Goal: Task Accomplishment & Management: Manage account settings

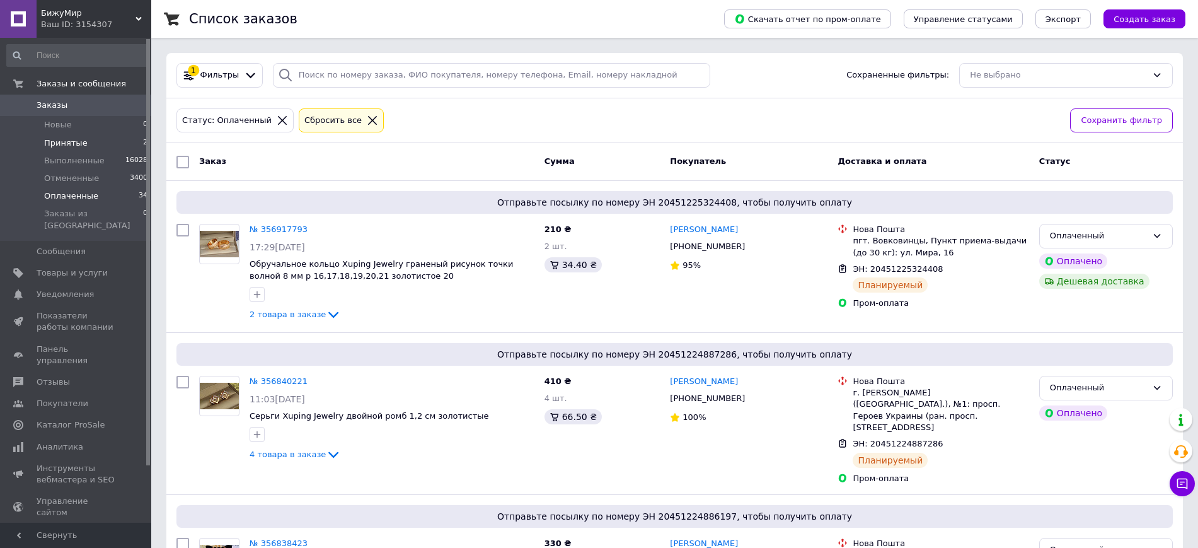
click at [57, 143] on span "Принятые" at bounding box center [65, 142] width 43 height 11
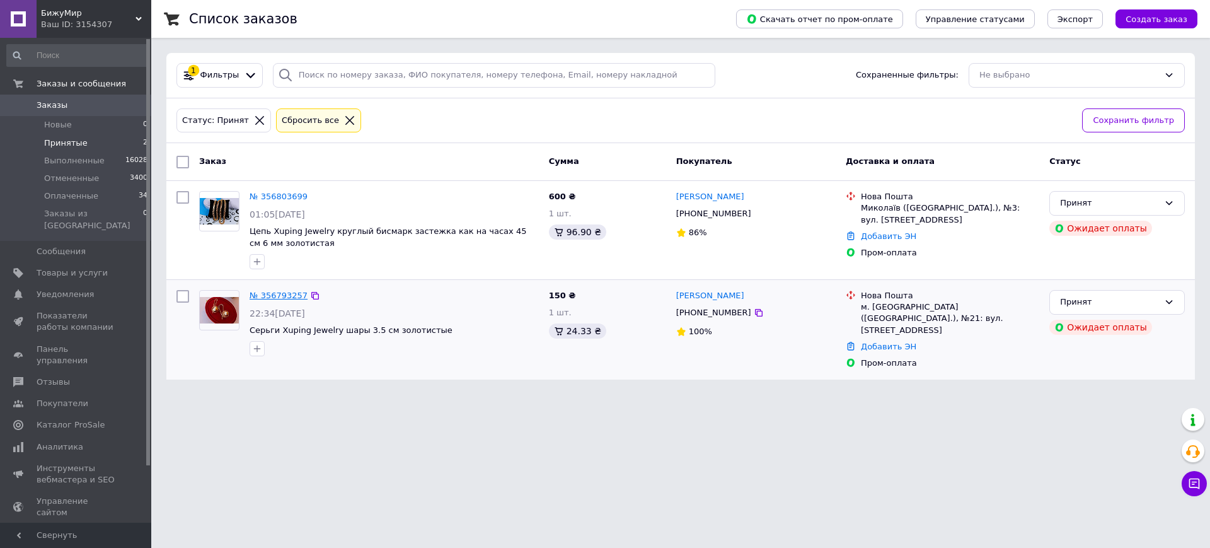
click at [282, 296] on link "№ 356793257" at bounding box center [279, 295] width 58 height 9
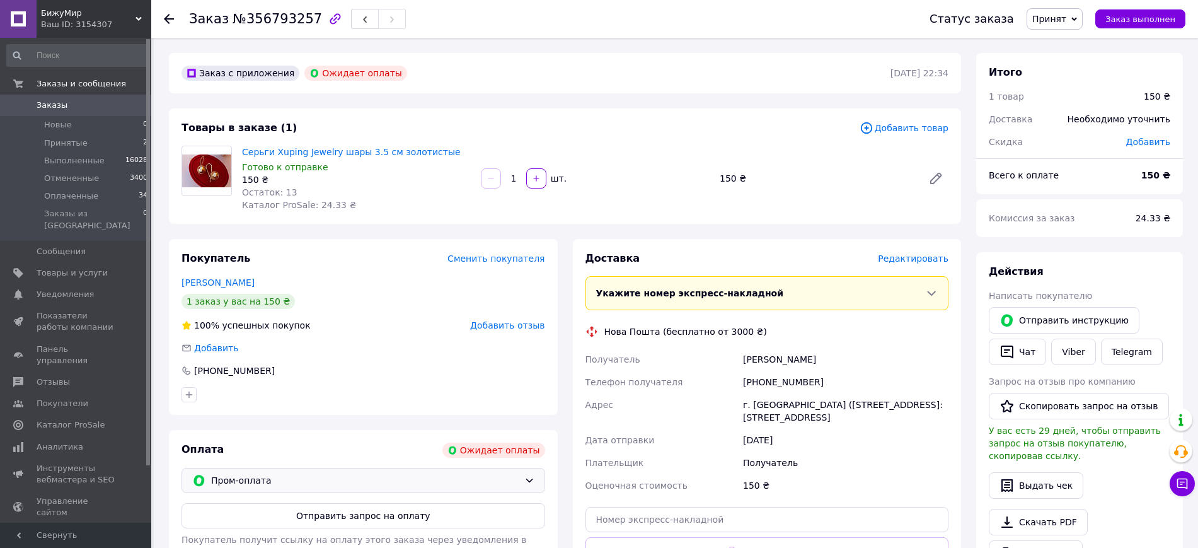
click at [336, 481] on span "Пром-оплата" at bounding box center [365, 480] width 308 height 14
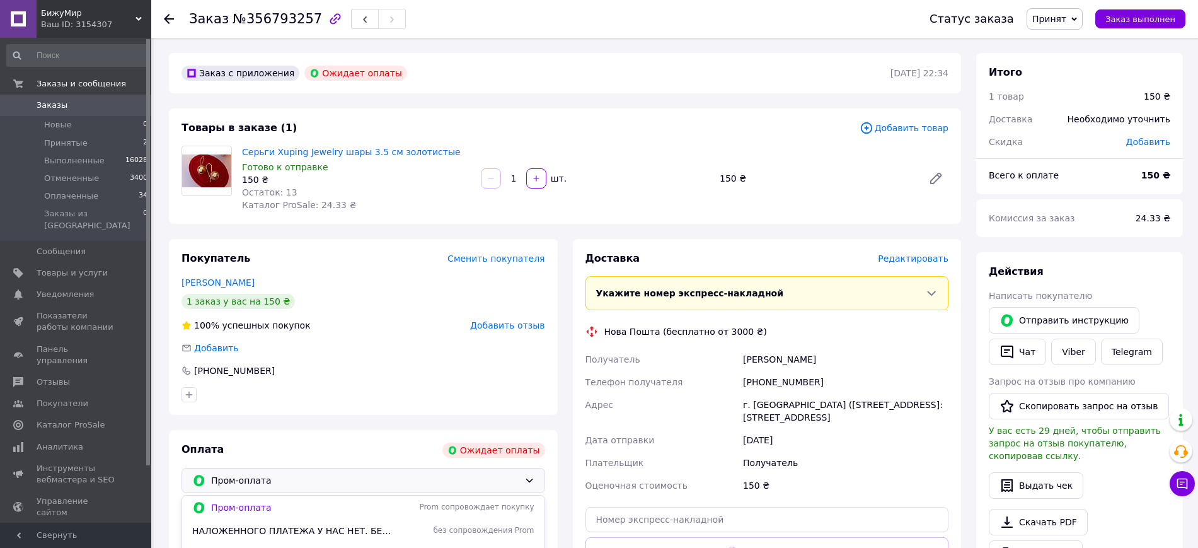
click at [408, 328] on div "100% успешных покупок Добавить отзыв" at bounding box center [363, 325] width 364 height 13
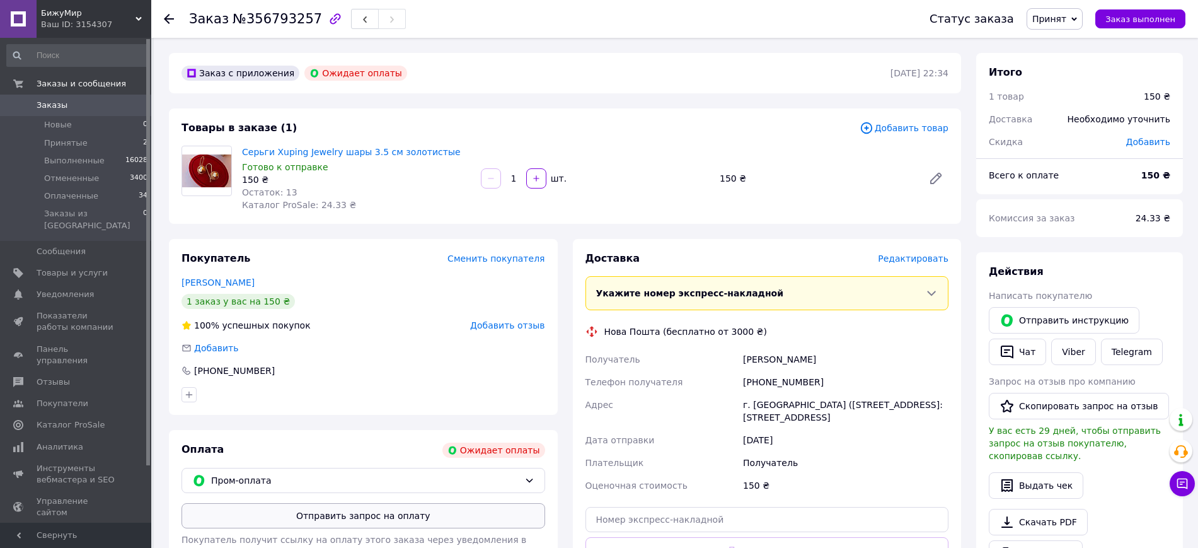
click at [410, 515] on button "Отправить запрос на оплату" at bounding box center [363, 515] width 364 height 25
click at [55, 195] on span "Оплаченные" at bounding box center [71, 195] width 54 height 11
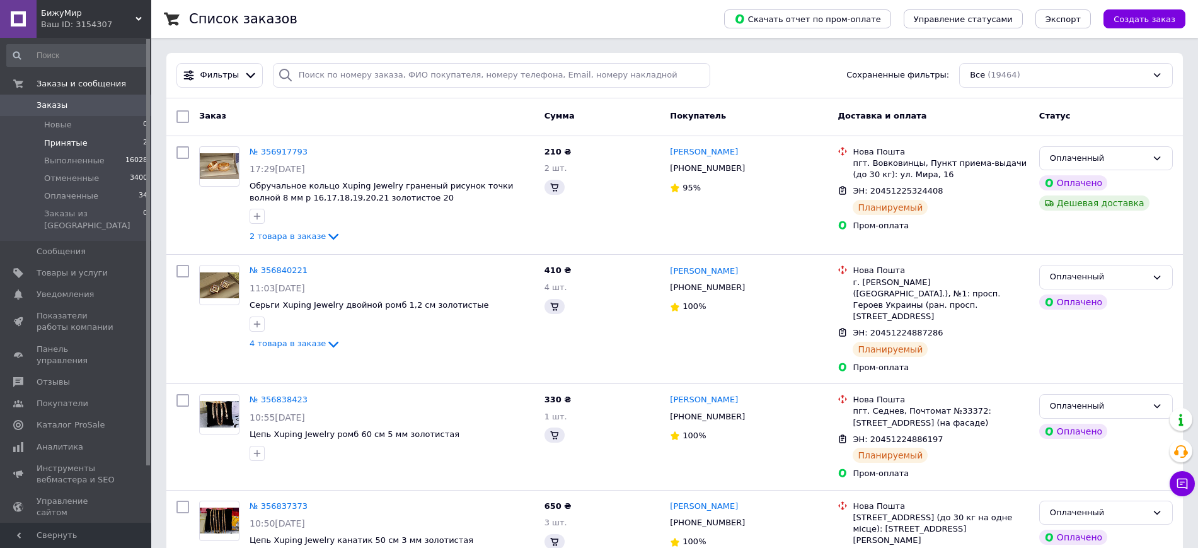
click at [55, 134] on li "Принятые 2" at bounding box center [77, 143] width 155 height 18
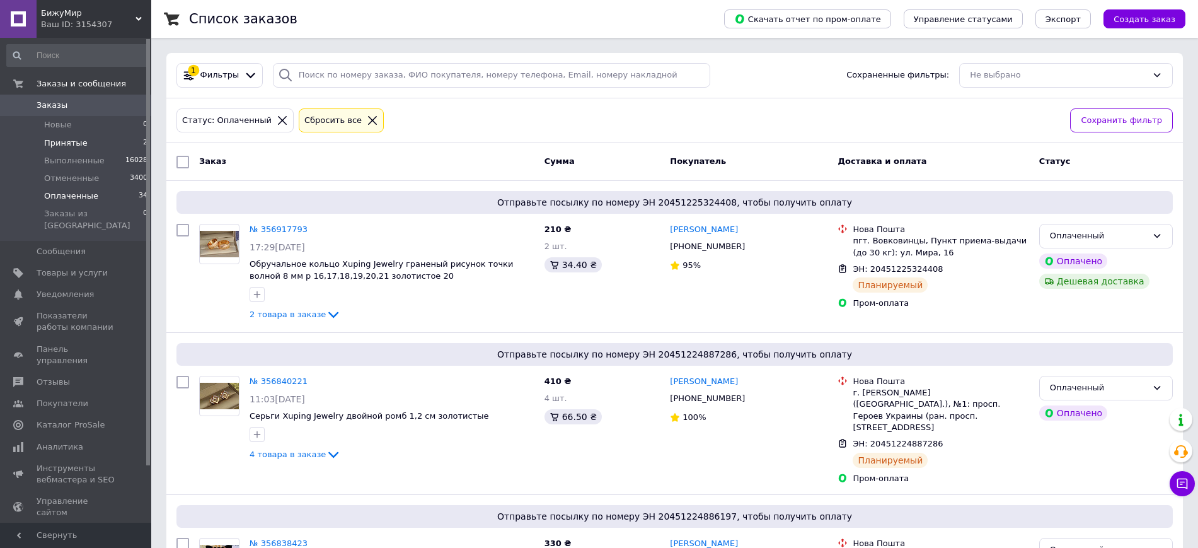
click at [76, 140] on span "Принятые" at bounding box center [65, 142] width 43 height 11
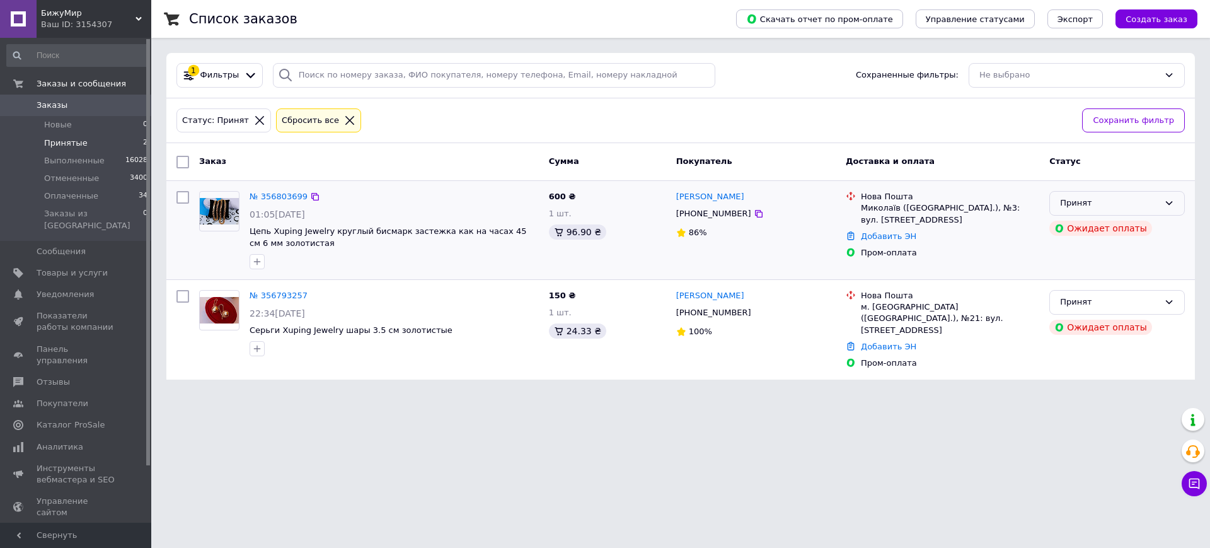
click at [1132, 191] on div "Принят" at bounding box center [1116, 203] width 135 height 25
click at [1102, 253] on li "Отменен" at bounding box center [1117, 252] width 134 height 23
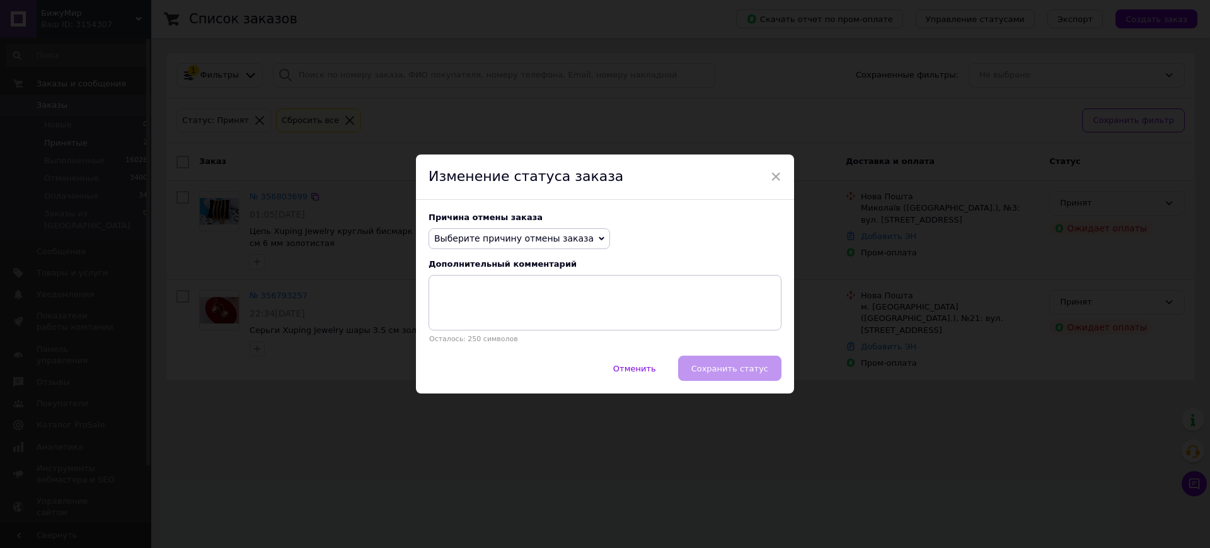
click at [492, 230] on span "Выберите причину отмены заказа" at bounding box center [519, 238] width 181 height 21
click at [524, 296] on li "Оплата не поступила" at bounding box center [519, 298] width 180 height 18
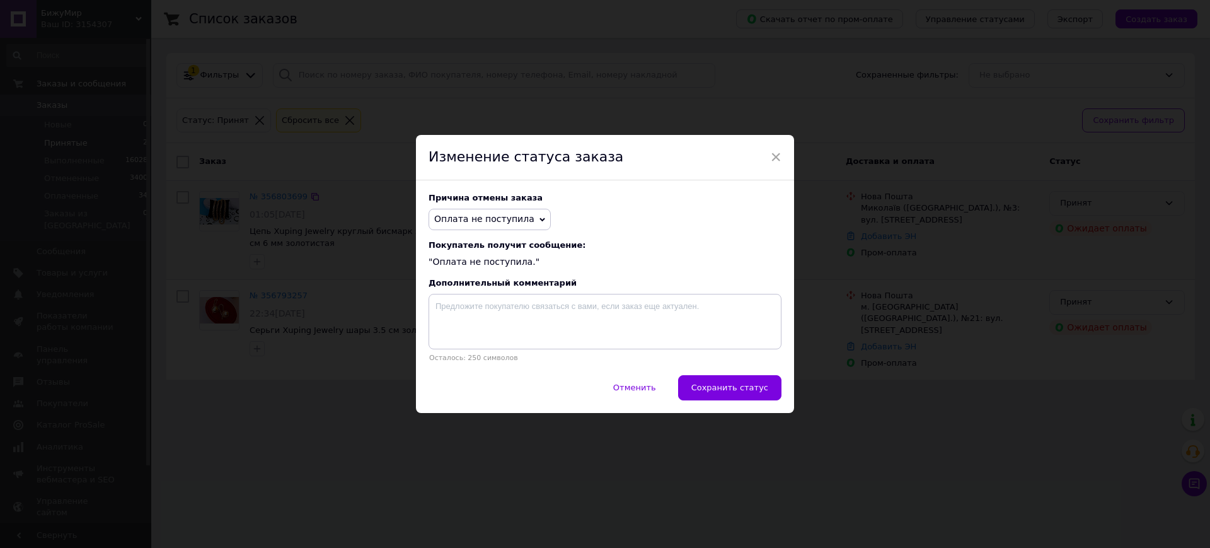
click at [494, 216] on span "Оплата не поступила" at bounding box center [484, 219] width 100 height 10
click at [493, 335] on li "Не получается дозвониться" at bounding box center [489, 332] width 121 height 29
click at [740, 388] on span "Сохранить статус" at bounding box center [729, 387] width 77 height 9
